Goal: Information Seeking & Learning: Learn about a topic

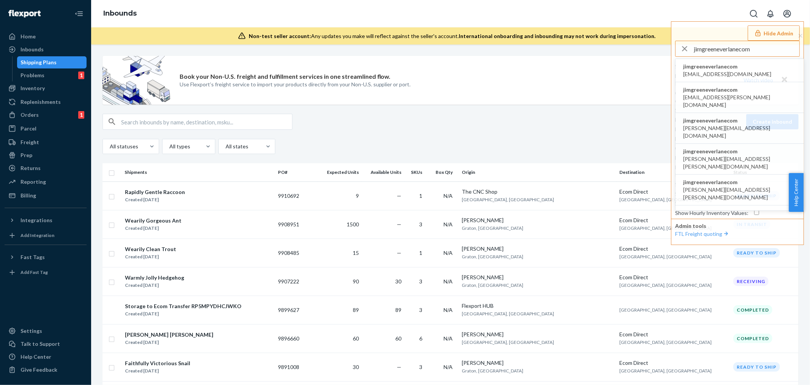
type input "jimgreeneverlanecom"
click at [723, 66] on span "jimgreeneverlanecom" at bounding box center [728, 67] width 88 height 8
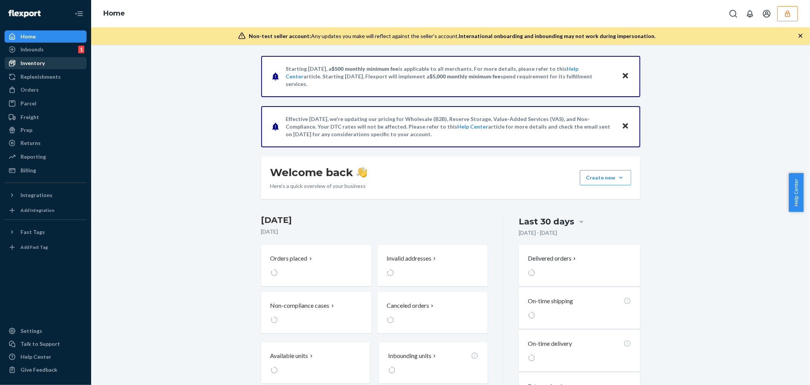
click at [43, 63] on div "Inventory" at bounding box center [33, 63] width 24 height 8
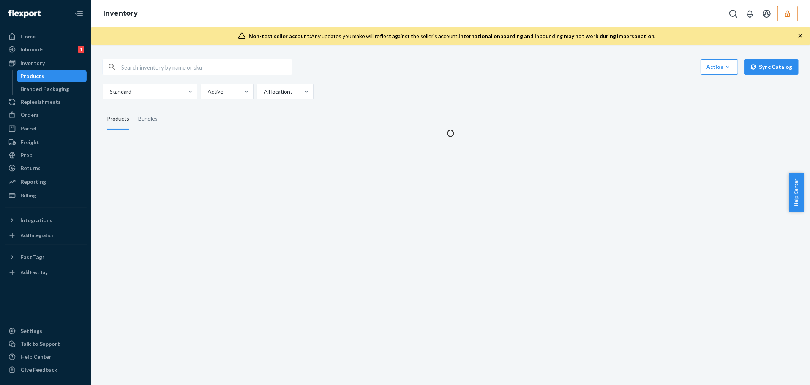
click at [138, 68] on input "text" at bounding box center [206, 66] width 171 height 15
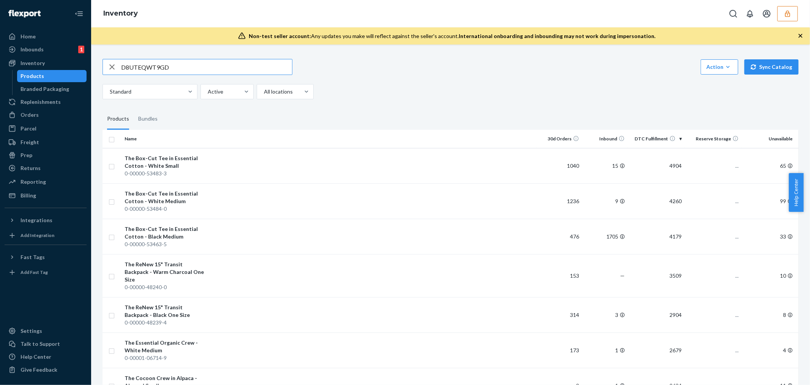
type input "D8UTEQWT9GD"
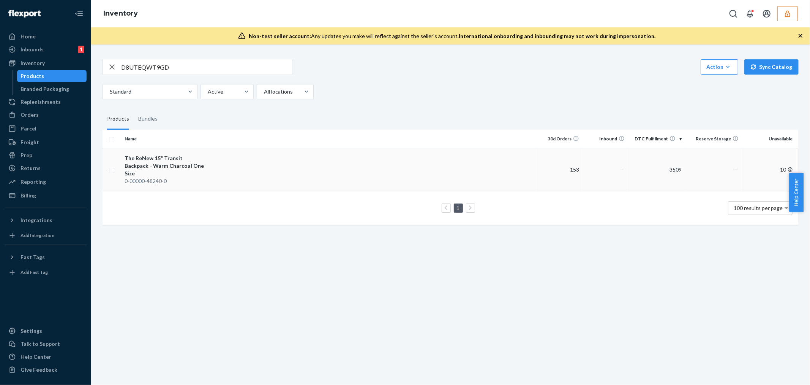
click at [175, 160] on div "The ReNew 15" Transit Backpack - Warm Charcoal One Size" at bounding box center [164, 165] width 79 height 23
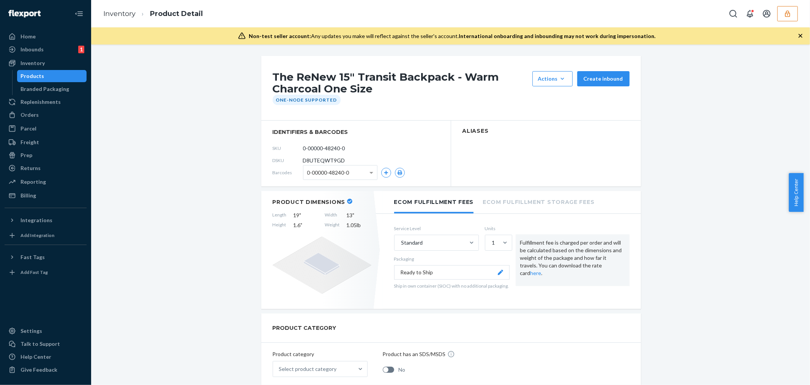
scroll to position [70, 0]
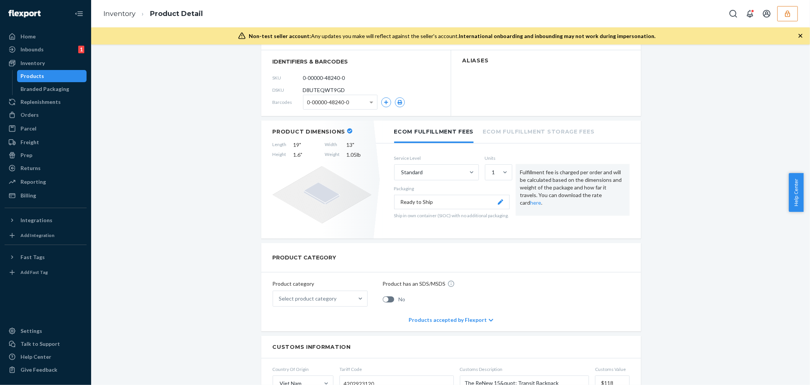
drag, startPoint x: 31, startPoint y: 327, endPoint x: 73, endPoint y: 303, distance: 48.7
click at [31, 327] on div "Settings" at bounding box center [32, 331] width 22 height 8
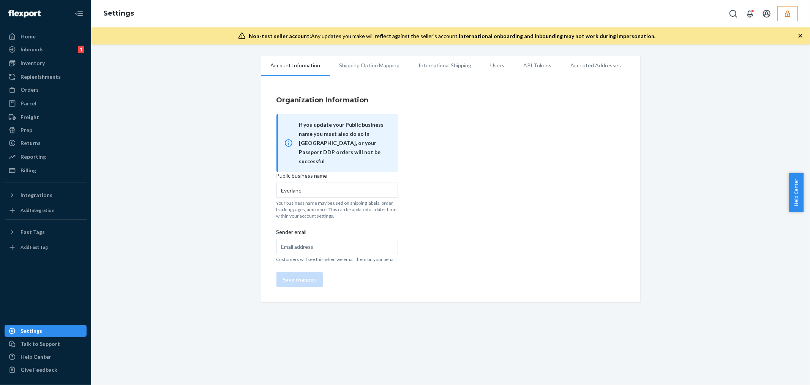
click at [489, 65] on li "Users" at bounding box center [497, 65] width 33 height 19
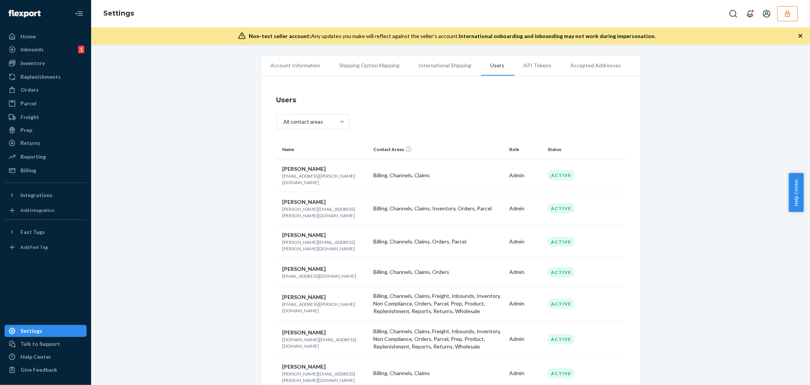
click at [783, 13] on button "button" at bounding box center [788, 13] width 21 height 15
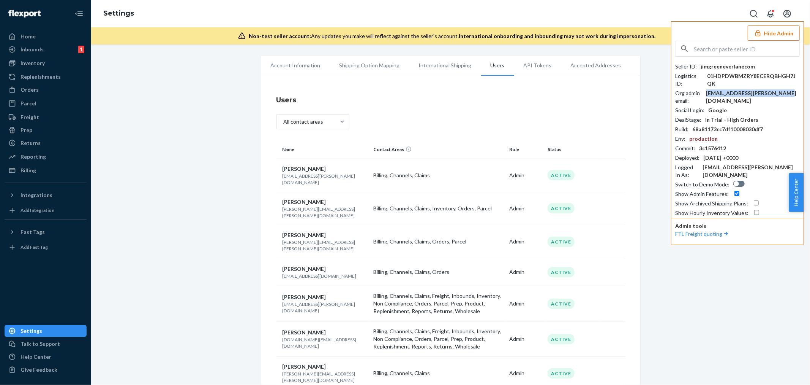
drag, startPoint x: 791, startPoint y: 93, endPoint x: 719, endPoint y: 96, distance: 73.0
click at [719, 96] on div "Org admin email : [EMAIL_ADDRESS][PERSON_NAME][DOMAIN_NAME]" at bounding box center [738, 96] width 125 height 15
copy div "[EMAIL_ADDRESS][PERSON_NAME][DOMAIN_NAME]"
drag, startPoint x: 340, startPoint y: 329, endPoint x: 278, endPoint y: 331, distance: 61.6
click at [278, 331] on td "[PERSON_NAME] [PERSON_NAME][DOMAIN_NAME][EMAIL_ADDRESS][DOMAIN_NAME]" at bounding box center [324, 338] width 94 height 35
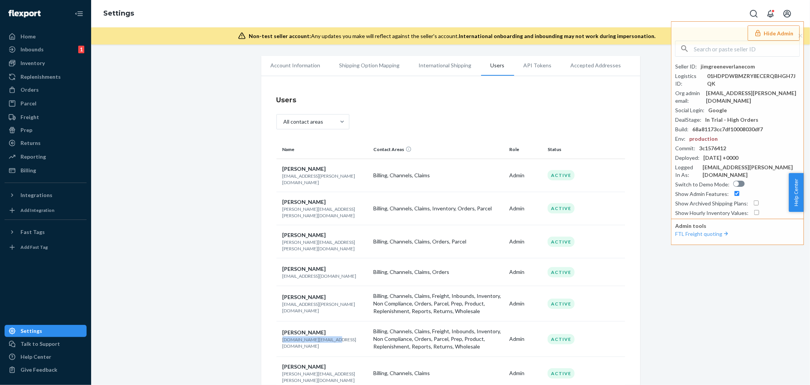
copy p "[DOMAIN_NAME][EMAIL_ADDRESS][DOMAIN_NAME]"
copy div "[EMAIL_ADDRESS][PERSON_NAME][DOMAIN_NAME]"
click at [41, 65] on div "Inventory" at bounding box center [33, 63] width 24 height 8
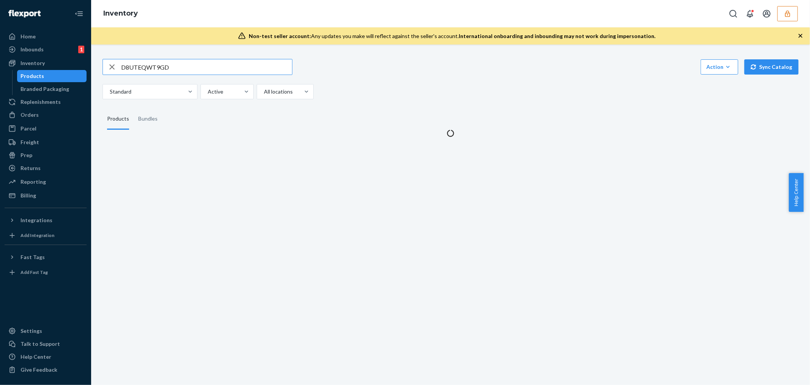
click at [143, 66] on input "D8UTEQWT9GD" at bounding box center [206, 66] width 171 height 15
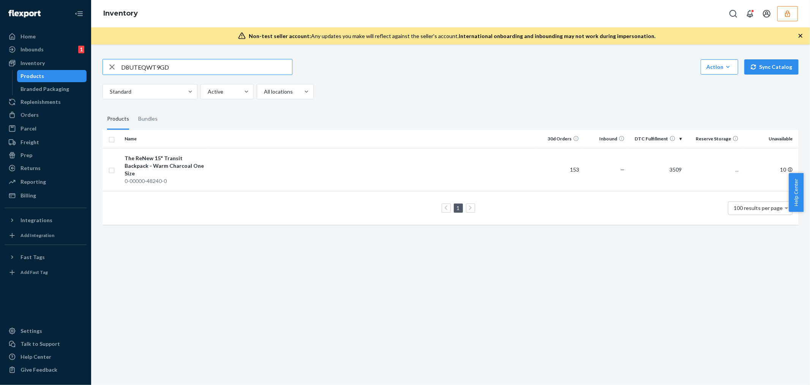
click at [143, 66] on input "D8UTEQWT9GD" at bounding box center [206, 66] width 171 height 15
type input "D7RLRJNM99F"
click at [174, 158] on div "Utility Shirt Jacket - Washed Black M" at bounding box center [164, 161] width 79 height 15
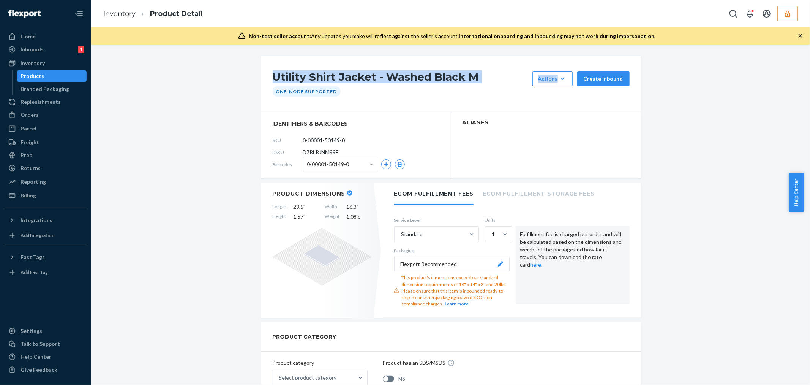
drag, startPoint x: 265, startPoint y: 75, endPoint x: 483, endPoint y: 74, distance: 217.7
click at [565, 73] on div "Utility Shirt Jacket - Washed Black M Actions Hide Request removal Create inbou…" at bounding box center [451, 84] width 380 height 56
click at [400, 85] on h1 "Utility Shirt Jacket - Washed Black M" at bounding box center [401, 78] width 256 height 15
drag, startPoint x: 260, startPoint y: 78, endPoint x: 418, endPoint y: 77, distance: 157.7
click at [488, 76] on div "Utility Shirt Jacket - Washed Black M Actions Hide Request removal Create inbou…" at bounding box center [451, 84] width 380 height 56
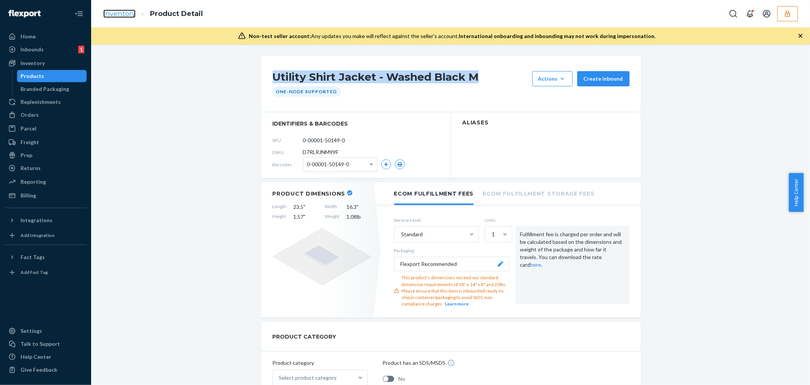
click at [119, 16] on link "Inventory" at bounding box center [119, 13] width 32 height 8
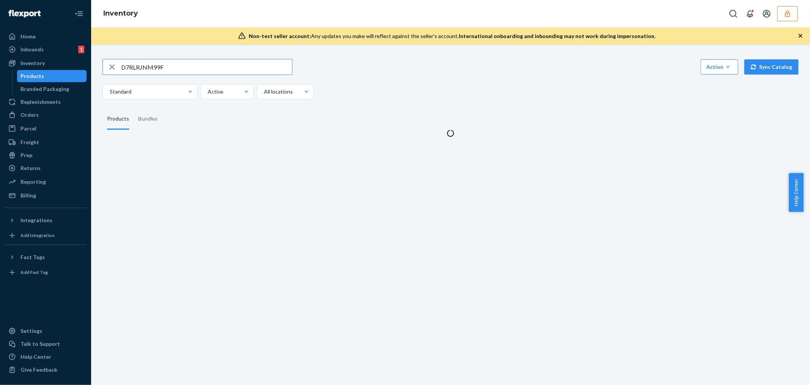
click at [145, 66] on input "D7RLRJNM99F" at bounding box center [206, 66] width 171 height 15
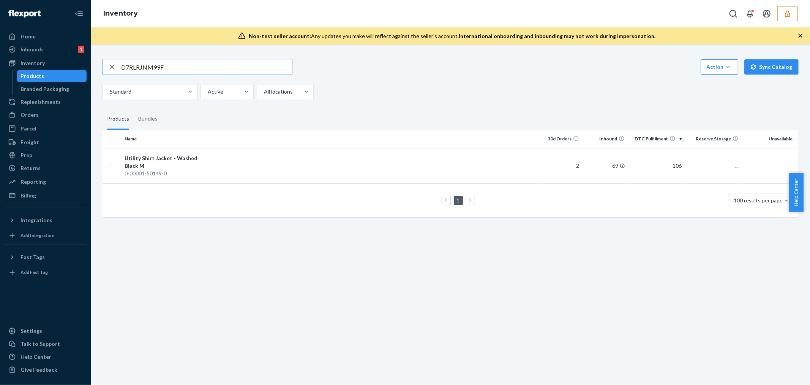
click at [145, 66] on input "D7RLRJNM99F" at bounding box center [206, 66] width 171 height 15
click at [156, 63] on input "DQSYVU8RG84" at bounding box center [206, 66] width 171 height 15
paste input "U3N9NMXZQK"
type input "DU3N9NMXZQK"
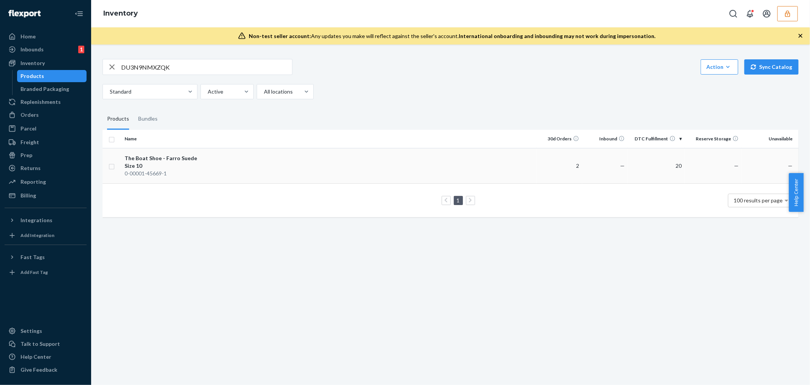
click at [169, 163] on div "The Boat Shoe - Farro Suede Size 10" at bounding box center [164, 161] width 79 height 15
